Goal: Transaction & Acquisition: Purchase product/service

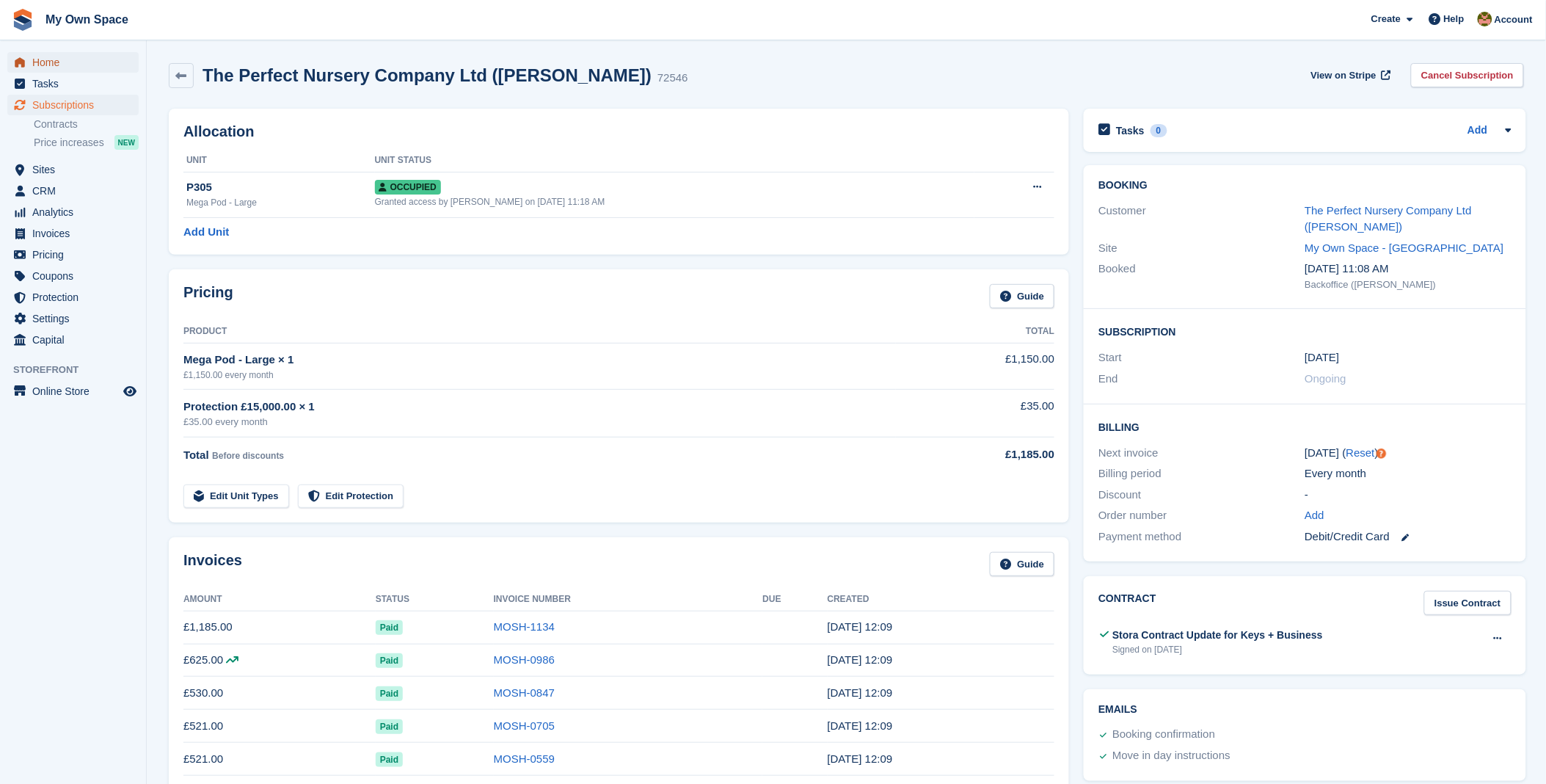
click at [51, 63] on span "Home" at bounding box center [76, 62] width 88 height 20
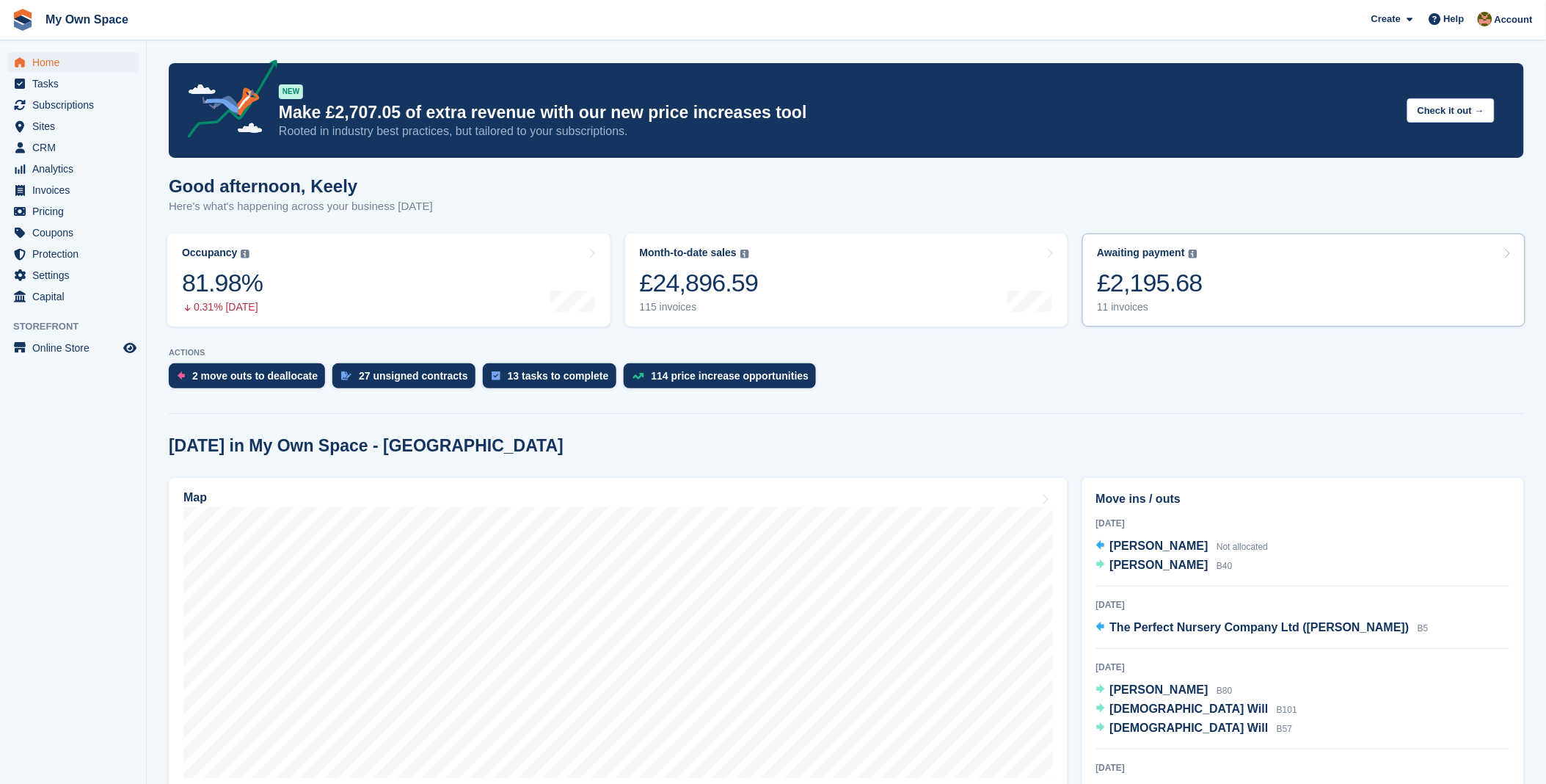
click at [1145, 289] on div "£2,195.68" at bounding box center [1149, 282] width 105 height 30
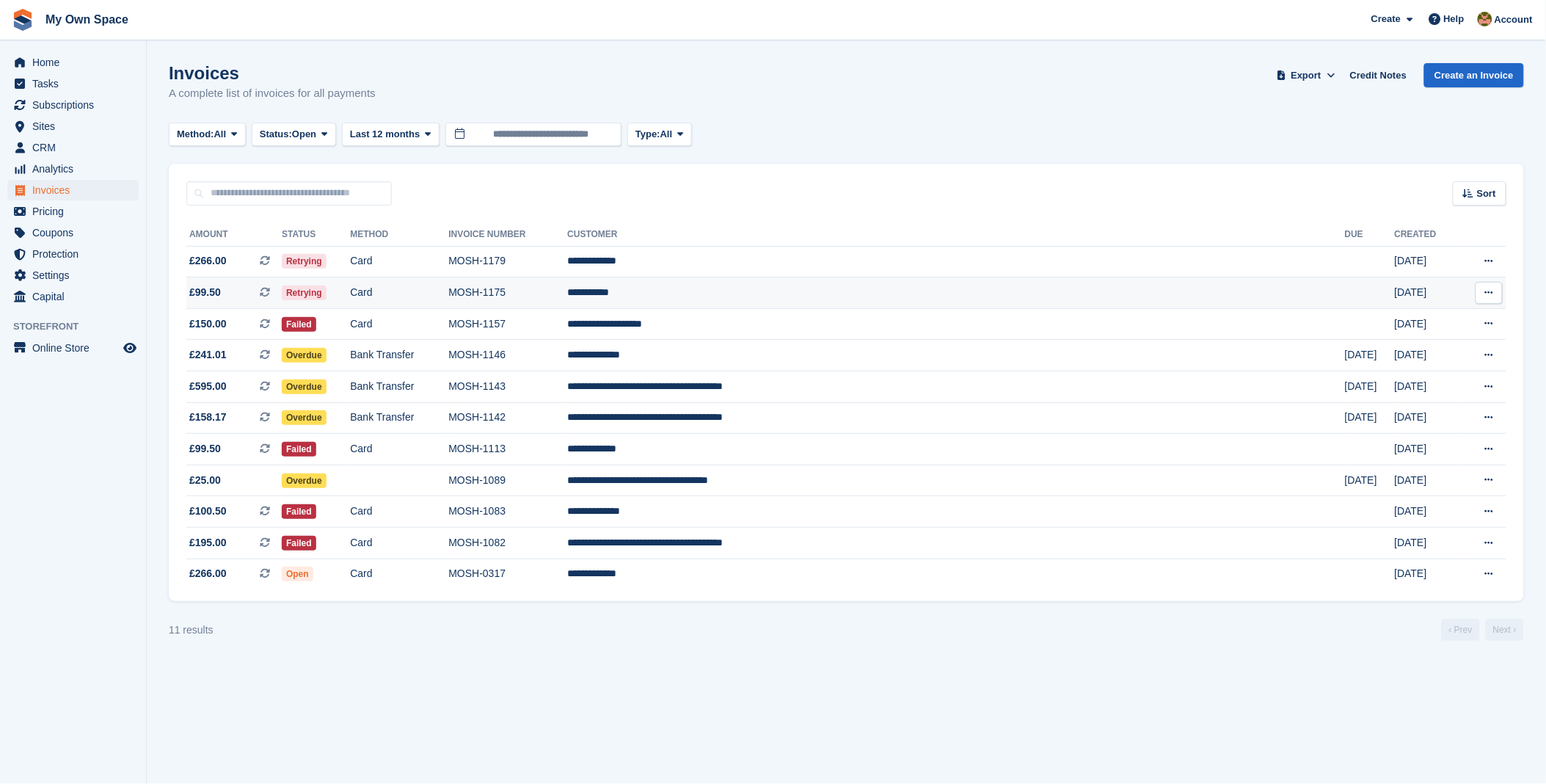
click at [793, 296] on td "**********" at bounding box center [956, 293] width 778 height 31
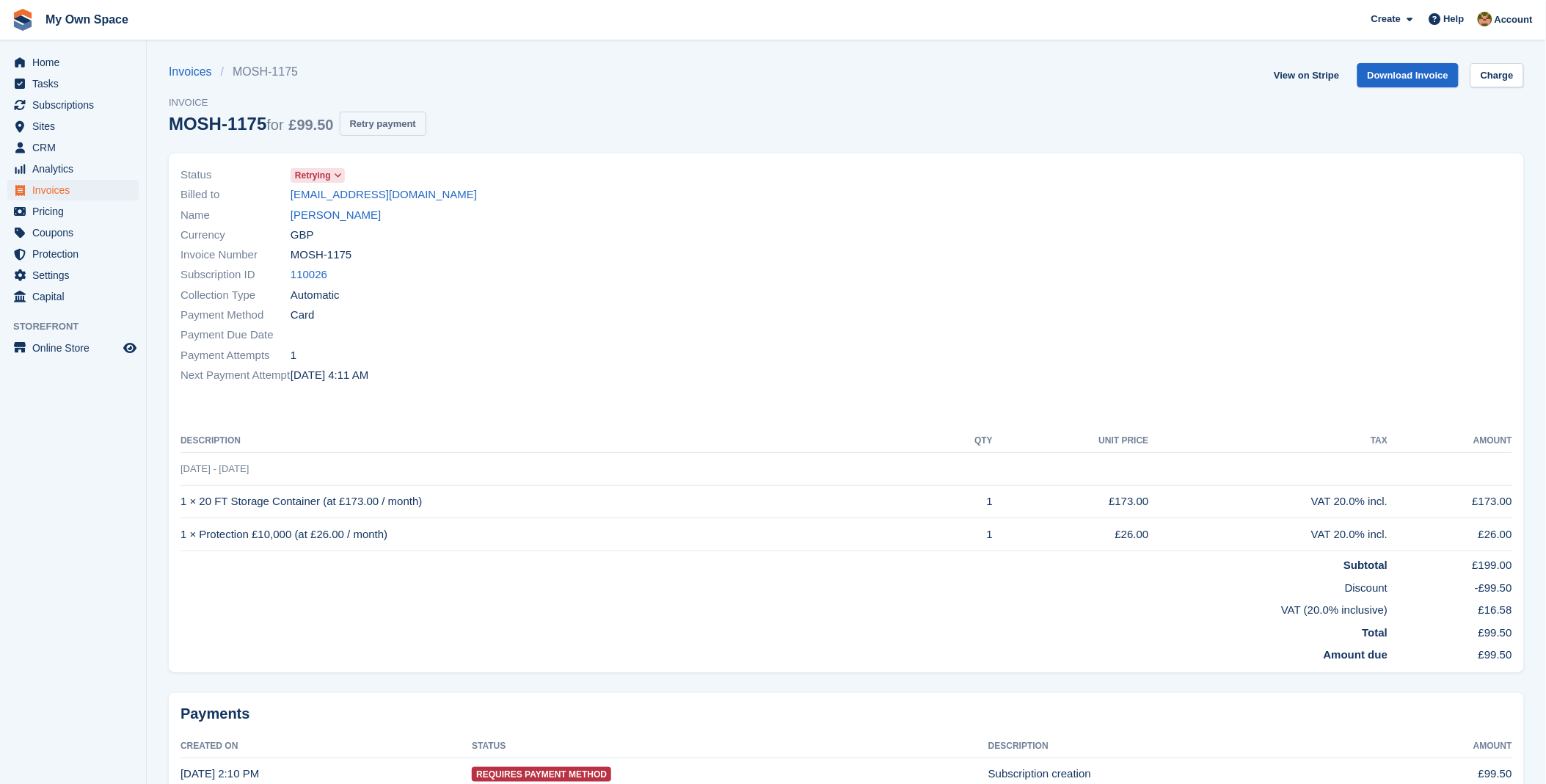
click at [391, 123] on button "Retry payment" at bounding box center [383, 123] width 87 height 25
click at [1487, 68] on link "Charge" at bounding box center [1497, 75] width 54 height 25
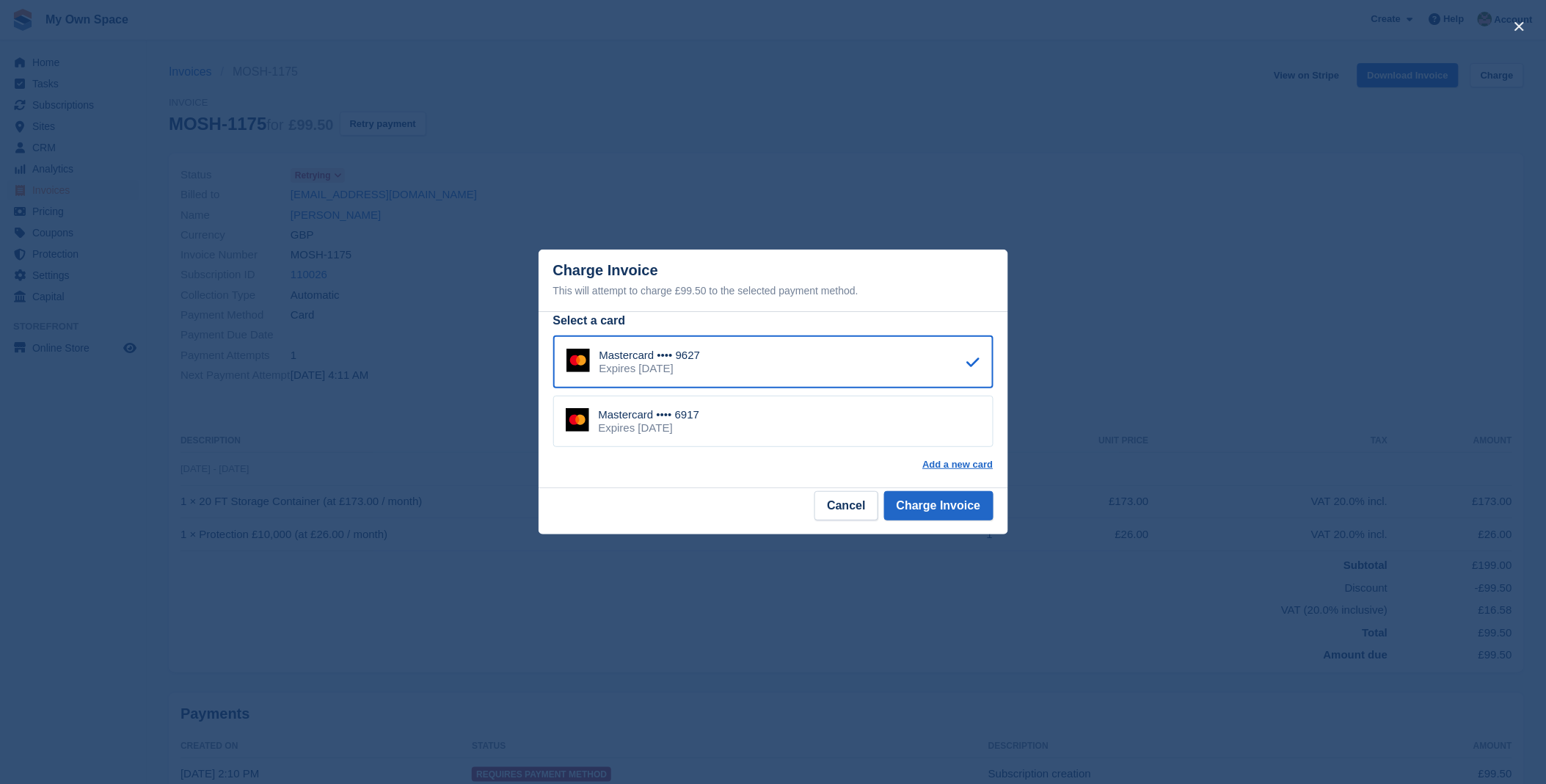
drag, startPoint x: 682, startPoint y: 428, endPoint x: 810, endPoint y: 453, distance: 130.4
click at [682, 429] on div "Expires November 2028" at bounding box center [649, 428] width 101 height 14
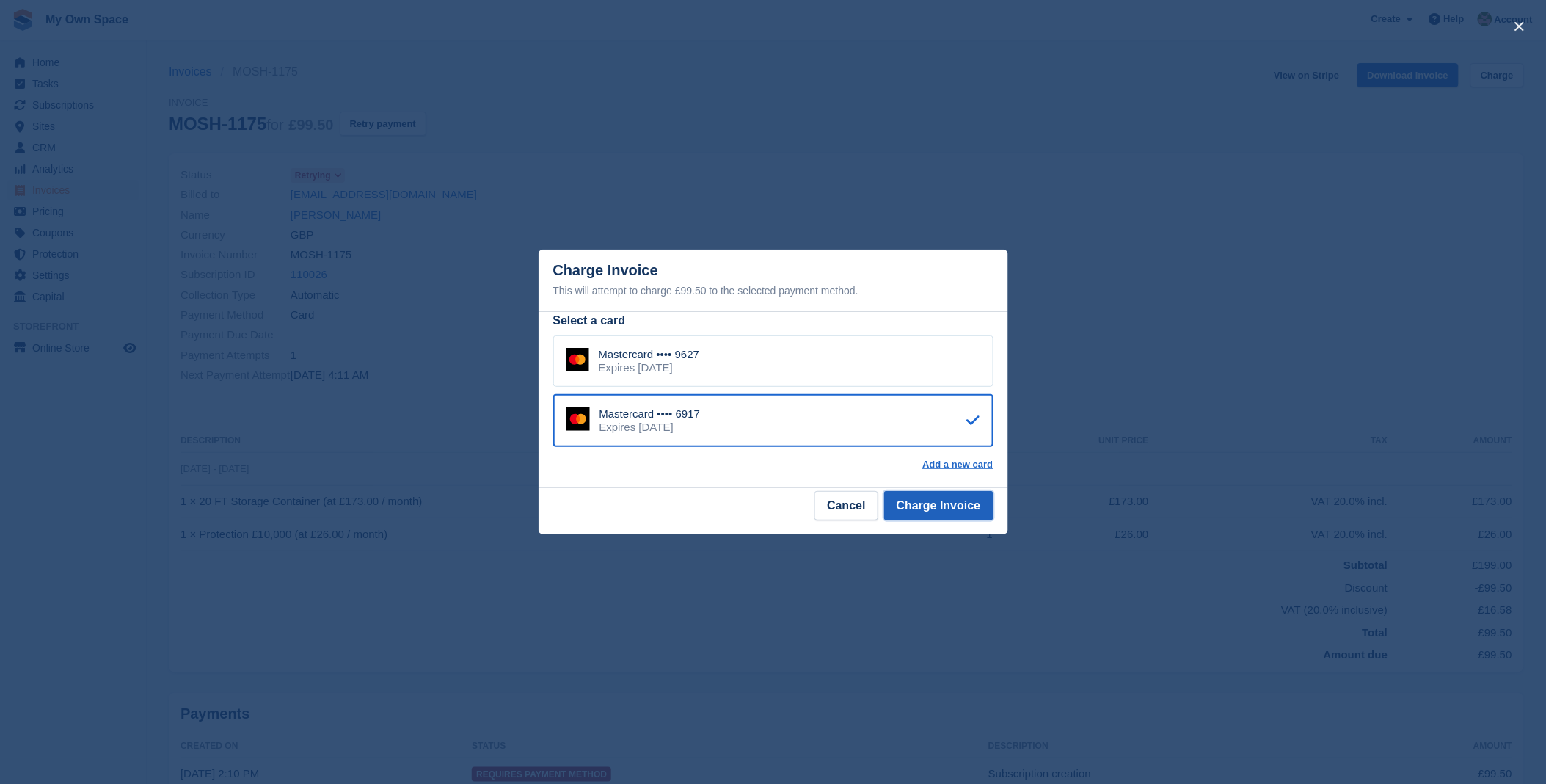
click at [937, 514] on button "Charge Invoice" at bounding box center [939, 505] width 110 height 30
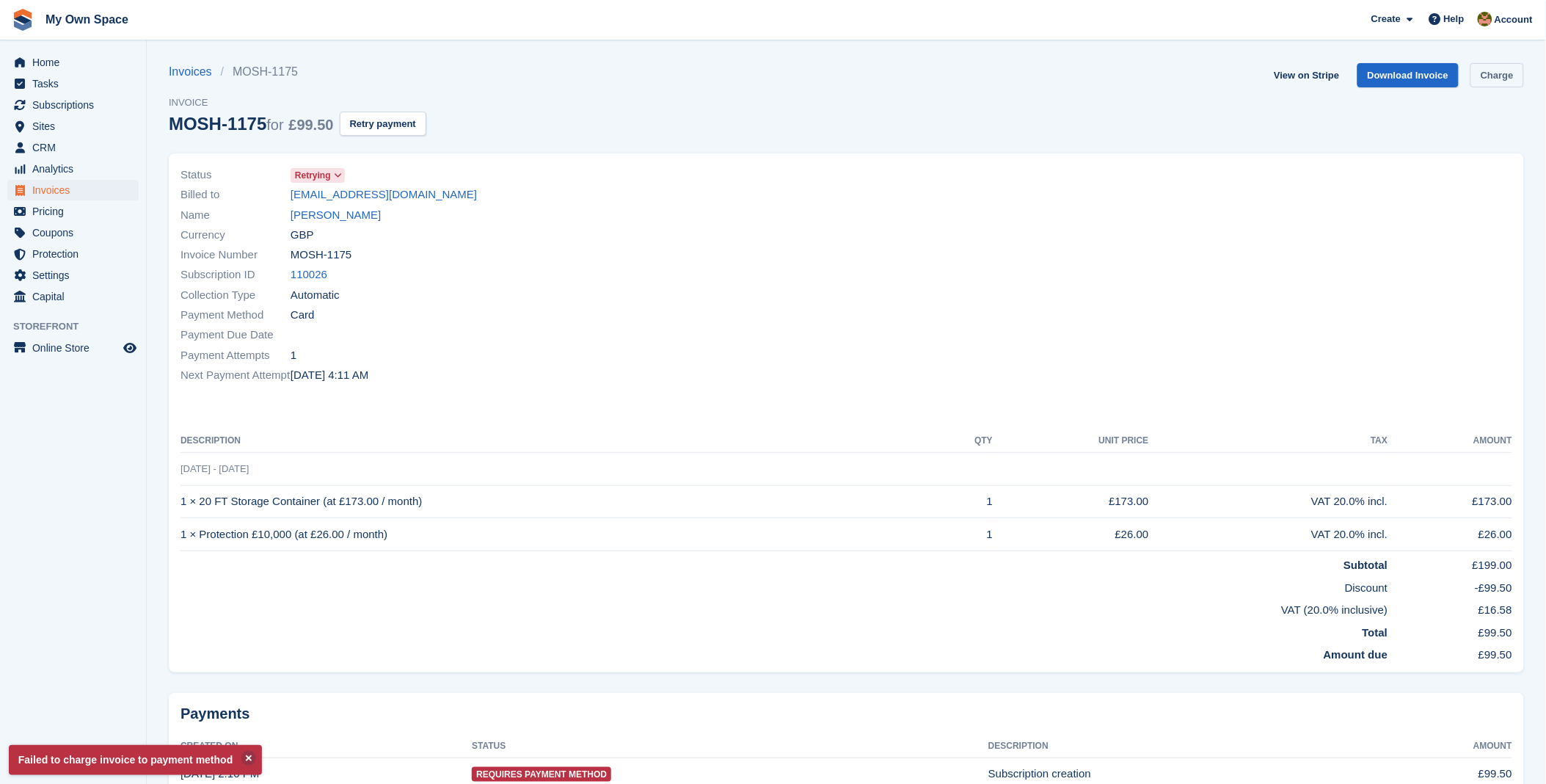
click at [1507, 76] on link "Charge" at bounding box center [1497, 75] width 54 height 25
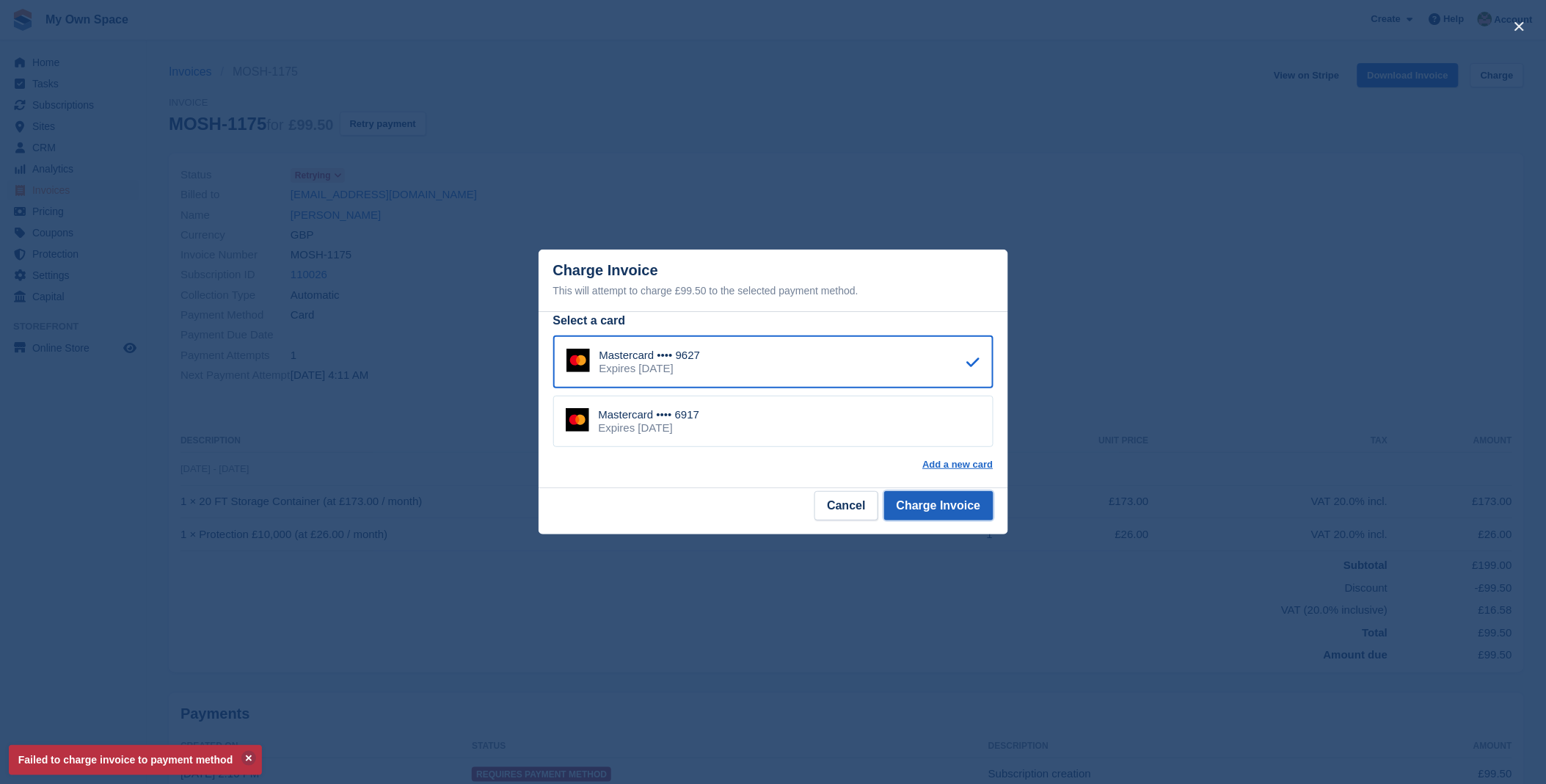
click at [935, 511] on button "Charge Invoice" at bounding box center [939, 505] width 110 height 30
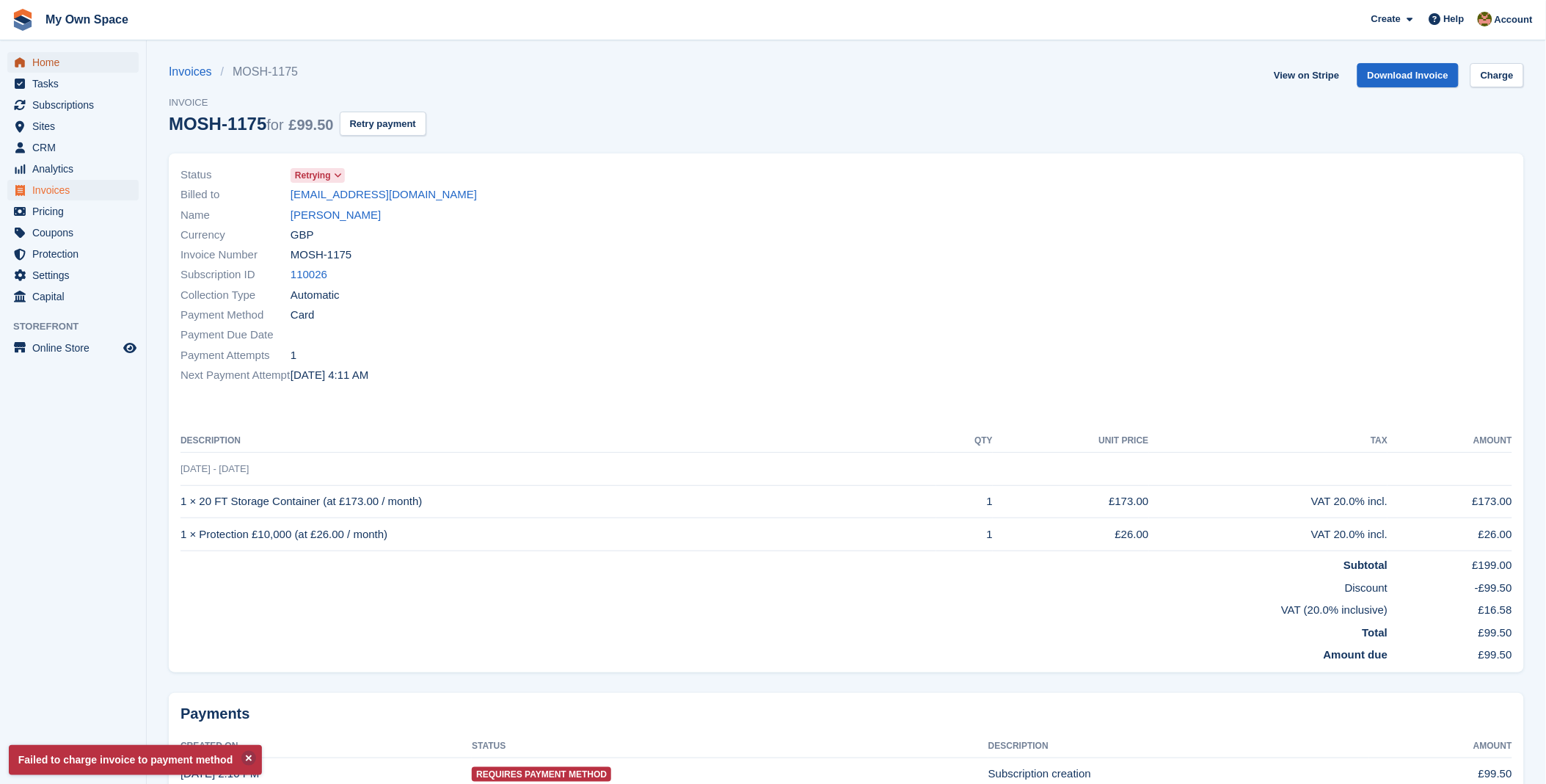
click at [60, 55] on span "Home" at bounding box center [76, 62] width 88 height 20
